Goal: Find contact information: Find contact information

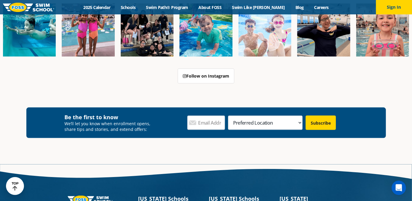
scroll to position [2172, 0]
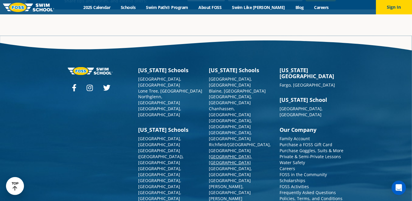
click at [221, 154] on link "[GEOGRAPHIC_DATA], [GEOGRAPHIC_DATA]" at bounding box center [230, 160] width 43 height 12
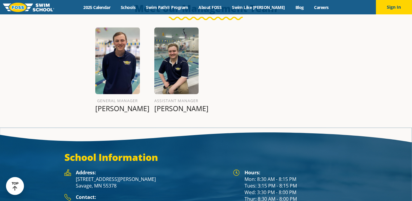
scroll to position [781, 0]
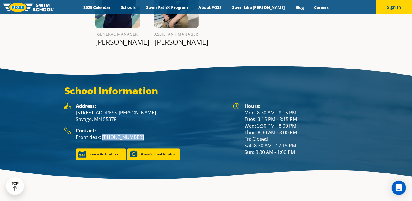
drag, startPoint x: 139, startPoint y: 132, endPoint x: 102, endPoint y: 130, distance: 36.9
click at [102, 134] on p "Front desk: (952) 215-3050" at bounding box center [151, 137] width 151 height 7
copy p "(952) 215-3050"
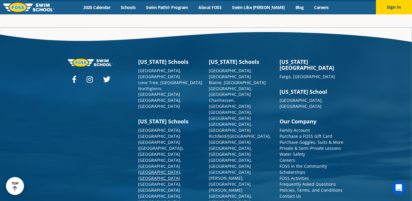
scroll to position [2164, 0]
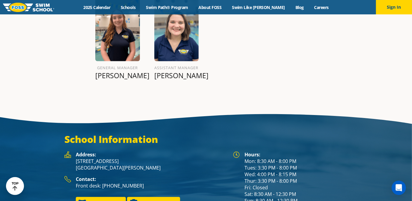
scroll to position [732, 0]
